Goal: Information Seeking & Learning: Learn about a topic

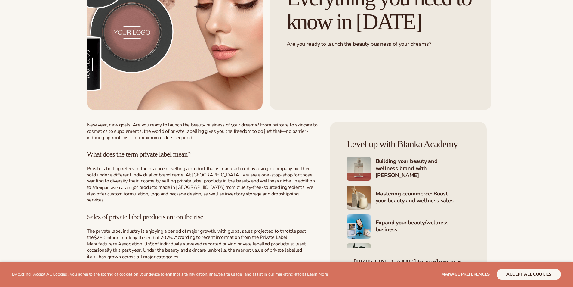
scroll to position [181, 0]
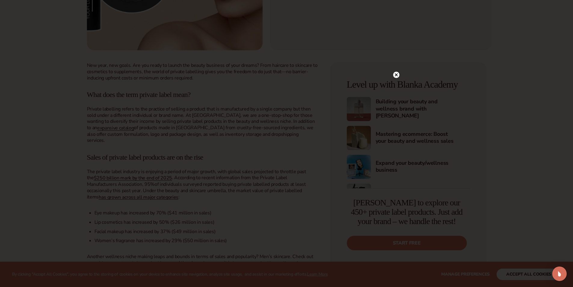
click at [398, 73] on circle at bounding box center [396, 75] width 6 height 6
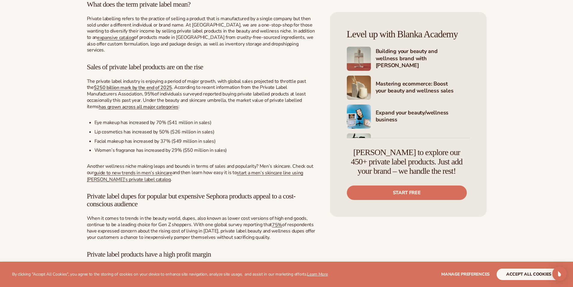
scroll to position [301, 0]
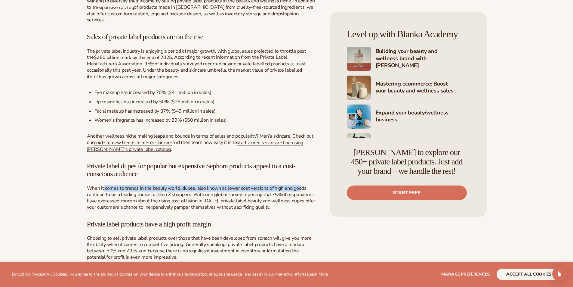
drag, startPoint x: 104, startPoint y: 185, endPoint x: 300, endPoint y: 182, distance: 196.3
click at [300, 185] on span "When it comes to trends in the beauty world, dupes, also known as lower cost ve…" at bounding box center [197, 191] width 221 height 13
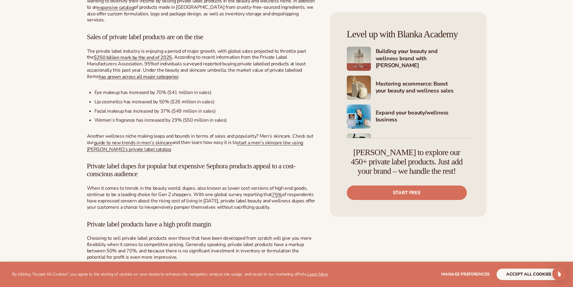
click at [238, 191] on span ". With one global survey reporting that" at bounding box center [231, 194] width 81 height 7
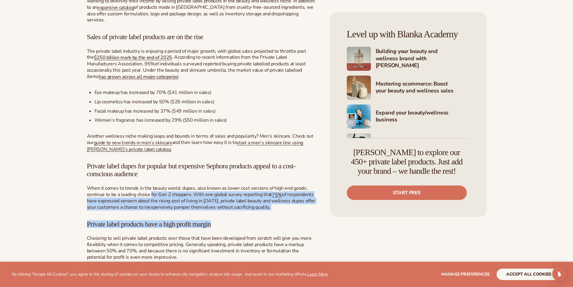
drag, startPoint x: 152, startPoint y: 186, endPoint x: 309, endPoint y: 205, distance: 158.5
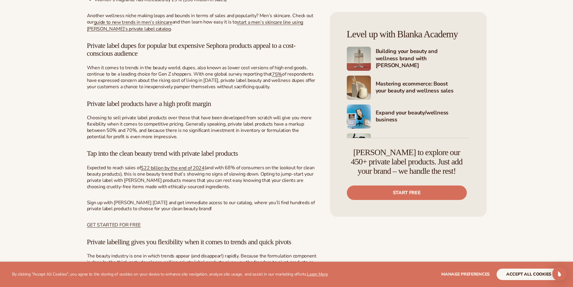
click at [212, 125] on span "Choosing to sell private label products over those that have been developed fro…" at bounding box center [199, 126] width 225 height 25
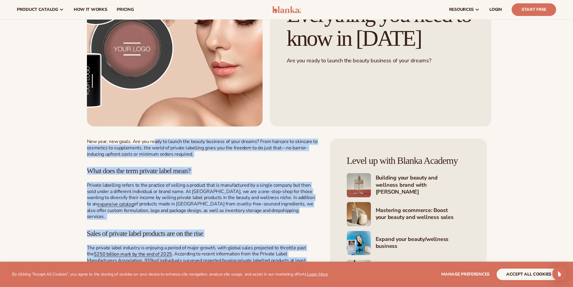
scroll to position [90, 0]
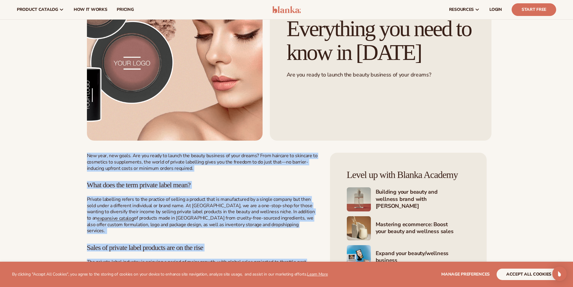
drag, startPoint x: 257, startPoint y: 174, endPoint x: 41, endPoint y: 148, distance: 218.3
copy div "New year, new goals. Are you ready to launch the beauty business of your dreams…"
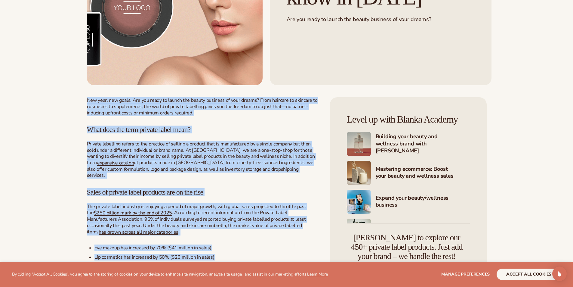
scroll to position [211, 0]
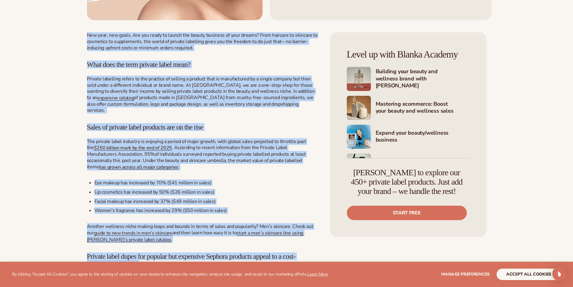
click at [280, 104] on span "of products made in North America from cruelty-free-sourced ingredients, we als…" at bounding box center [200, 103] width 227 height 19
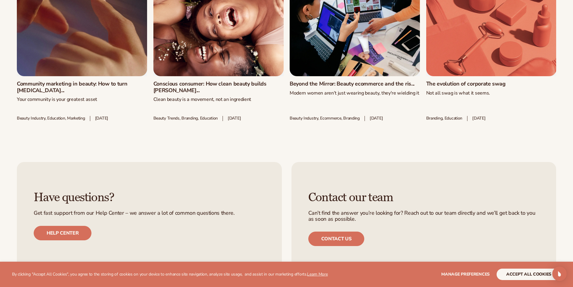
scroll to position [1325, 0]
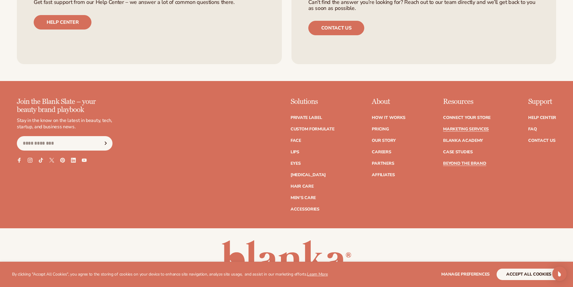
click at [479, 127] on link "Marketing services" at bounding box center [466, 129] width 46 height 4
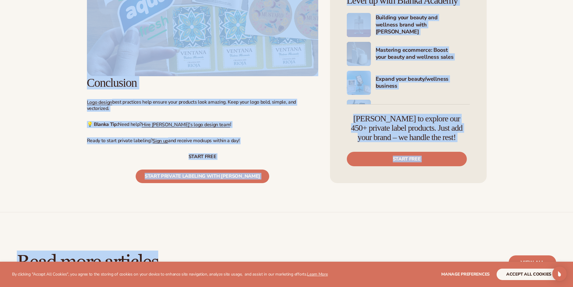
scroll to position [4937, 0]
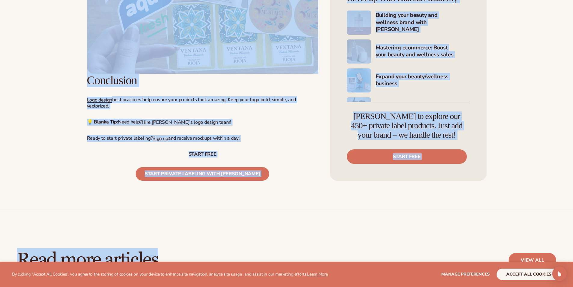
drag, startPoint x: 288, startPoint y: 69, endPoint x: 266, endPoint y: 101, distance: 38.9
copy div "BEAUTY INDUSTRY, BRANDING, DESIGN, ECOMMERCE, LOGO DESIGN, PRINTING Best practi…"
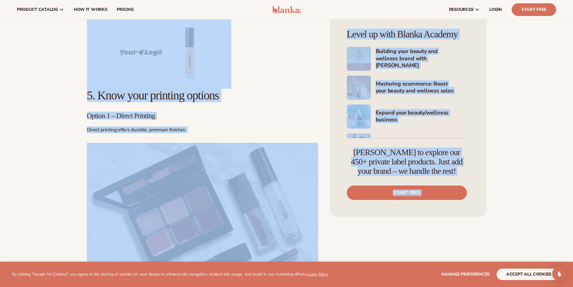
scroll to position [4515, 0]
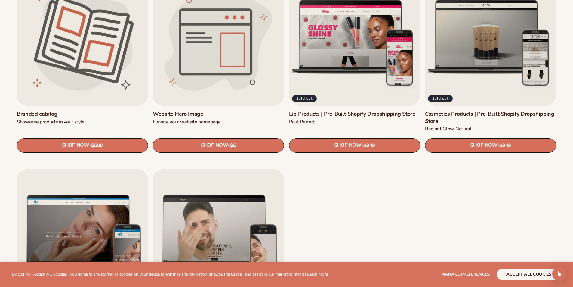
scroll to position [813, 0]
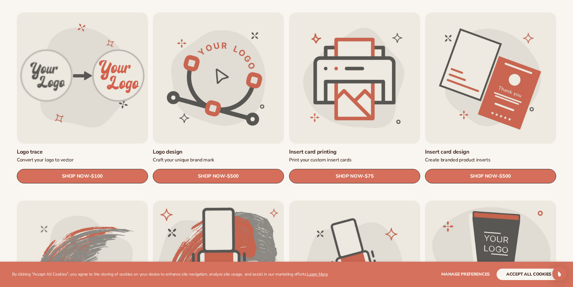
scroll to position [211, 0]
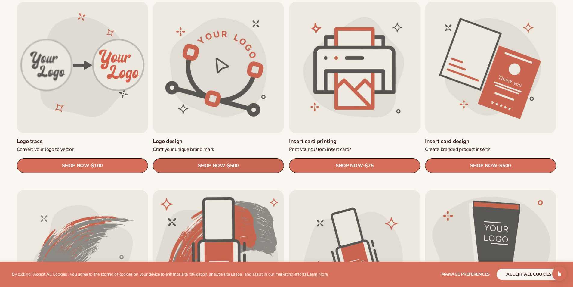
click at [213, 165] on span "SHOP NOW" at bounding box center [211, 166] width 27 height 6
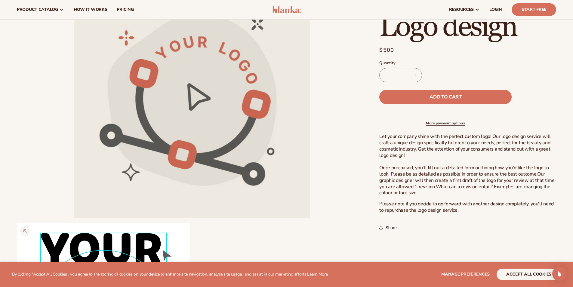
scroll to position [60, 0]
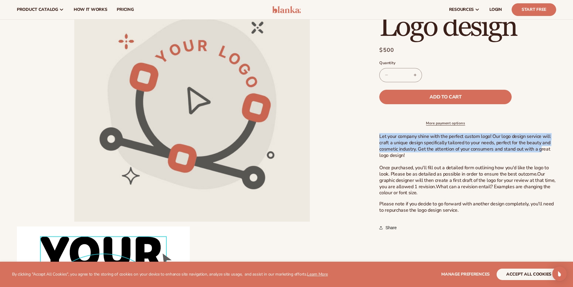
drag, startPoint x: 382, startPoint y: 141, endPoint x: 541, endPoint y: 157, distance: 159.4
click at [541, 157] on p "Let your company shine with the perfect custom logo! Our logo design service wi…" at bounding box center [468, 164] width 177 height 63
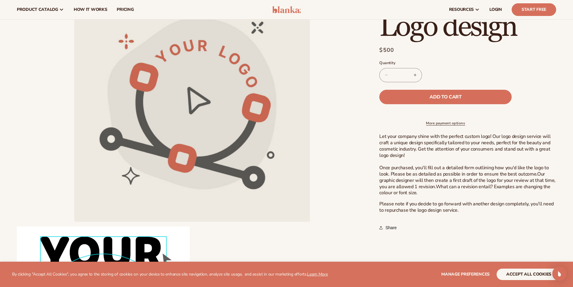
click at [474, 185] on span "Our graphic designer will then create a first draft of the logo for your review…" at bounding box center [468, 180] width 176 height 19
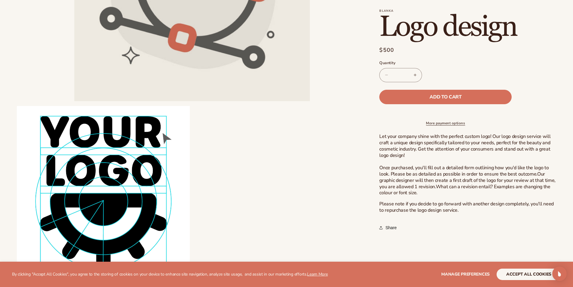
scroll to position [211, 0]
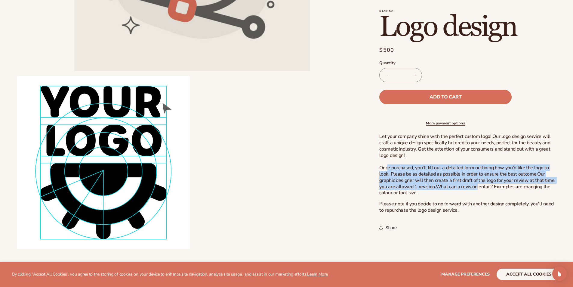
drag, startPoint x: 387, startPoint y: 170, endPoint x: 477, endPoint y: 195, distance: 92.4
click at [477, 195] on p "Let your company shine with the perfect custom logo! Our logo design service wi…" at bounding box center [468, 164] width 177 height 63
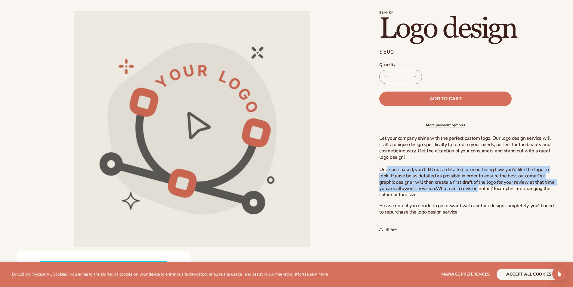
scroll to position [0, 0]
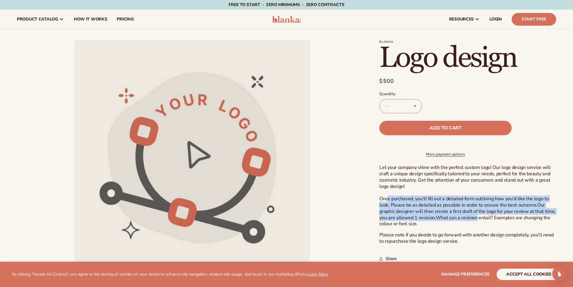
click at [428, 157] on link "More payment options" at bounding box center [446, 153] width 132 height 5
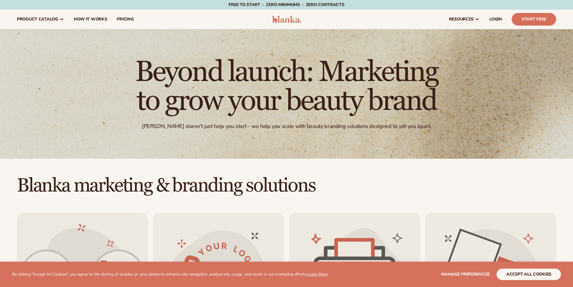
scroll to position [211, 0]
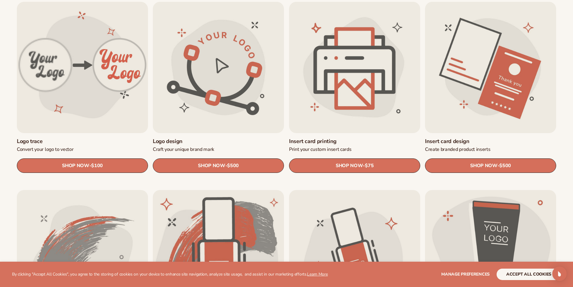
click at [106, 138] on link "Logo trace" at bounding box center [82, 141] width 131 height 7
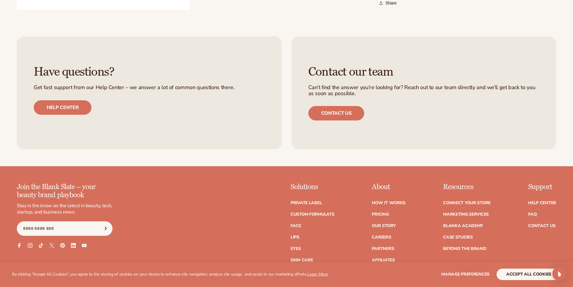
scroll to position [452, 0]
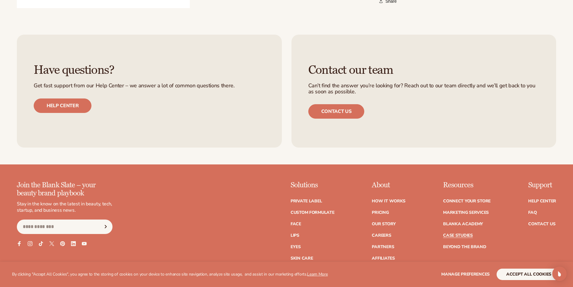
click at [460, 234] on link "Case Studies" at bounding box center [458, 235] width 30 height 4
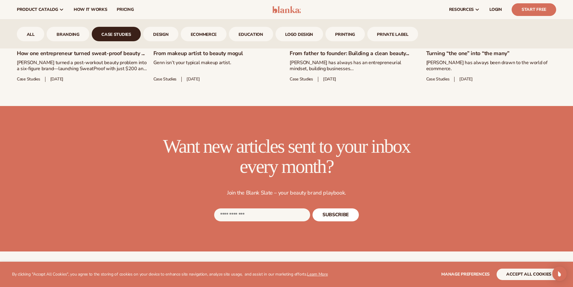
scroll to position [449, 0]
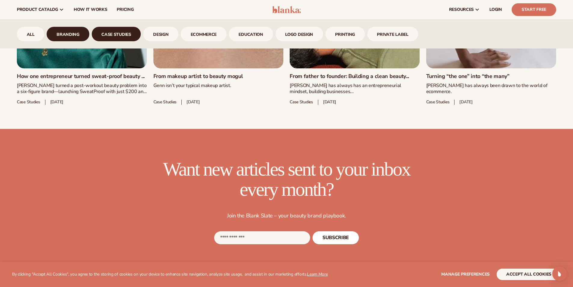
click at [53, 36] on link "branding" at bounding box center [68, 34] width 42 height 14
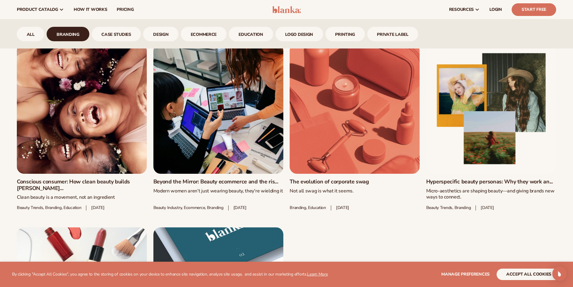
scroll to position [328, 0]
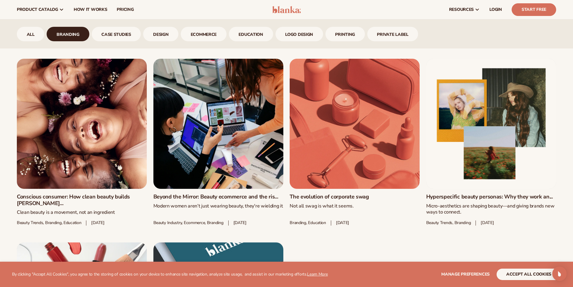
click at [129, 195] on link "Conscious consumer: How clean beauty builds [PERSON_NAME]..." at bounding box center [82, 200] width 130 height 13
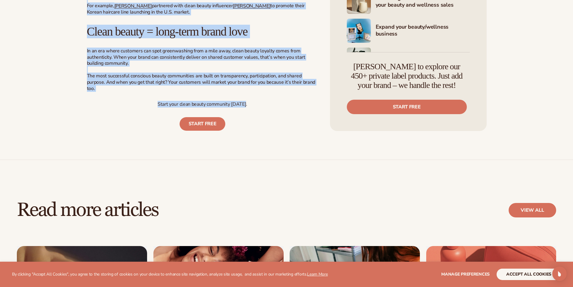
scroll to position [1987, 0]
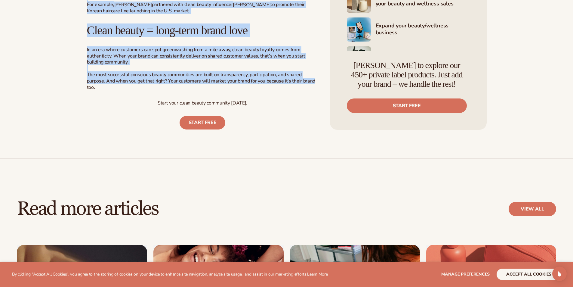
drag, startPoint x: 287, startPoint y: 75, endPoint x: 314, endPoint y: 131, distance: 62.1
copy div "Beauty trends, Branding, Education Conscious consumer: How clean beauty builds …"
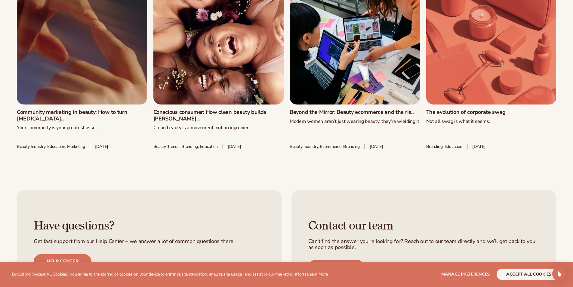
scroll to position [2258, 0]
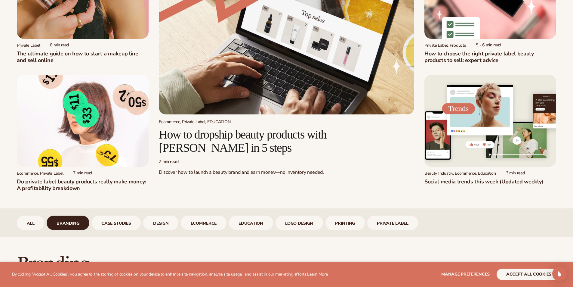
scroll to position [90, 0]
click at [63, 186] on h2 "Do private label beauty products really make money: A profitability breakdown" at bounding box center [83, 184] width 132 height 13
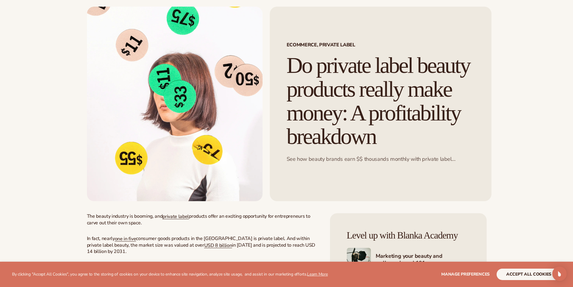
scroll to position [30, 0]
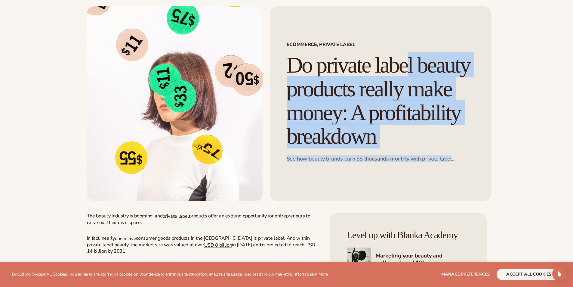
drag, startPoint x: 289, startPoint y: 57, endPoint x: 484, endPoint y: 186, distance: 233.4
click at [484, 186] on div "Ecommerce, Private Label Do private label beauty products really make money: A …" at bounding box center [381, 103] width 222 height 194
click at [367, 103] on h1 "Do private label beauty products really make money: A profitability breakdown" at bounding box center [381, 100] width 188 height 95
drag, startPoint x: 286, startPoint y: 61, endPoint x: 479, endPoint y: 197, distance: 236.4
click at [479, 197] on div "Ecommerce, Private Label Do private label beauty products really make money: A …" at bounding box center [381, 103] width 222 height 194
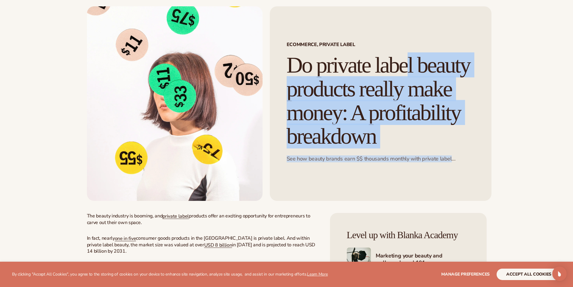
copy div "Do private label beauty products really make money: A profitability breakdown S…"
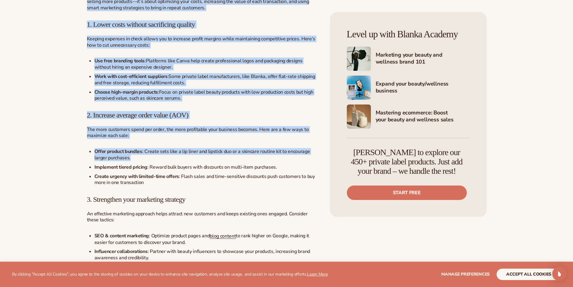
scroll to position [1686, 0]
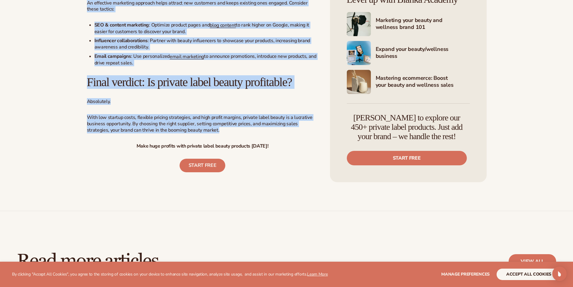
drag, startPoint x: 290, startPoint y: 65, endPoint x: 238, endPoint y: 159, distance: 106.8
copy div "Lo ipsumdo sitam consec adipisci elitse doei tempo: I utlaboreetdol magnaaliq E…"
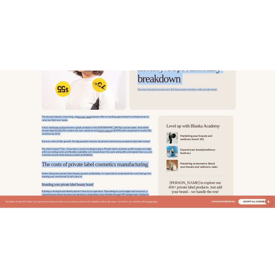
scroll to position [151, 0]
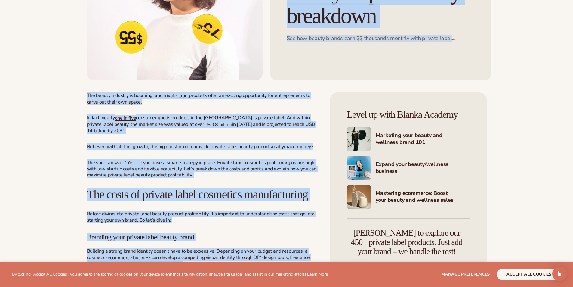
click at [259, 179] on span "The short answer? Yes—if you have a smart strategy in place. Private label cosm…" at bounding box center [202, 168] width 230 height 19
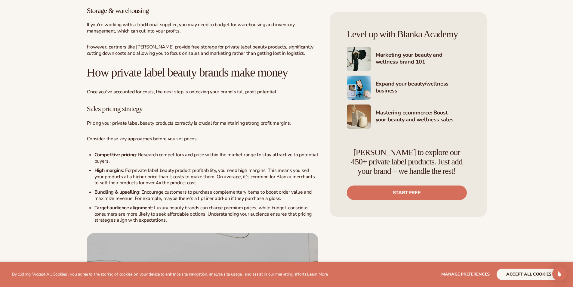
scroll to position [963, 0]
